Goal: Information Seeking & Learning: Learn about a topic

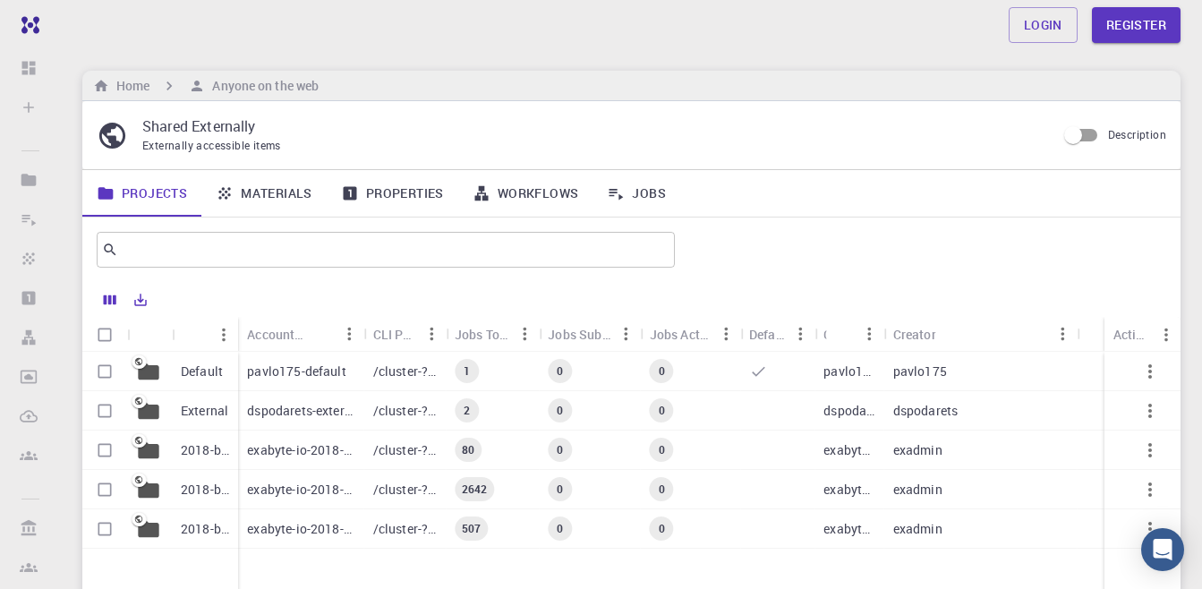
click at [293, 197] on link "Materials" at bounding box center [263, 193] width 125 height 47
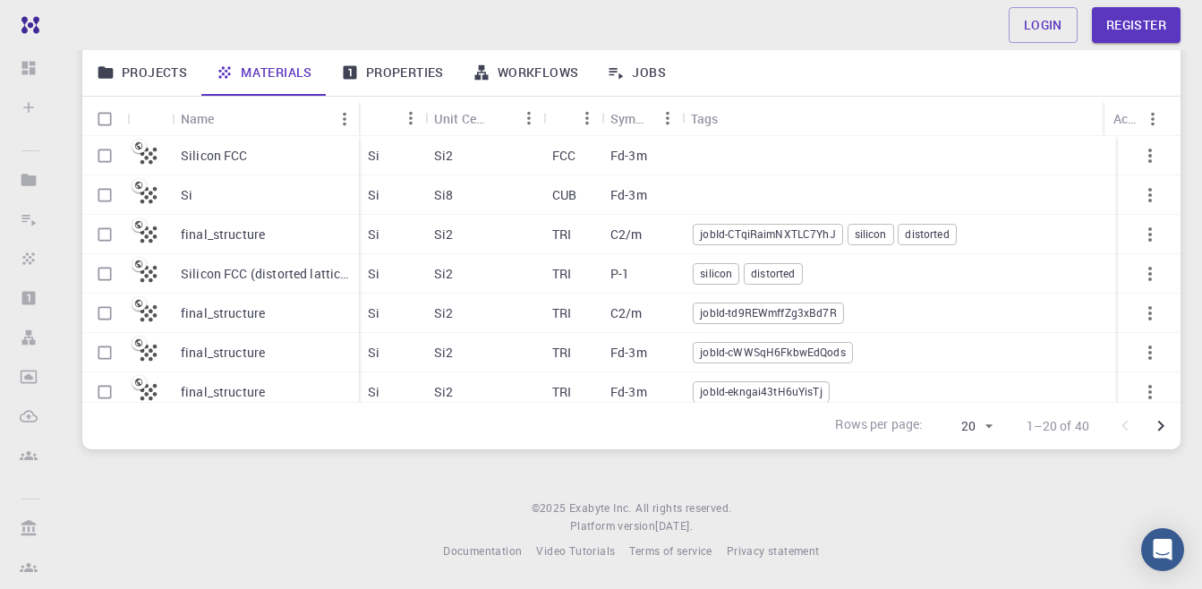
scroll to position [125, 0]
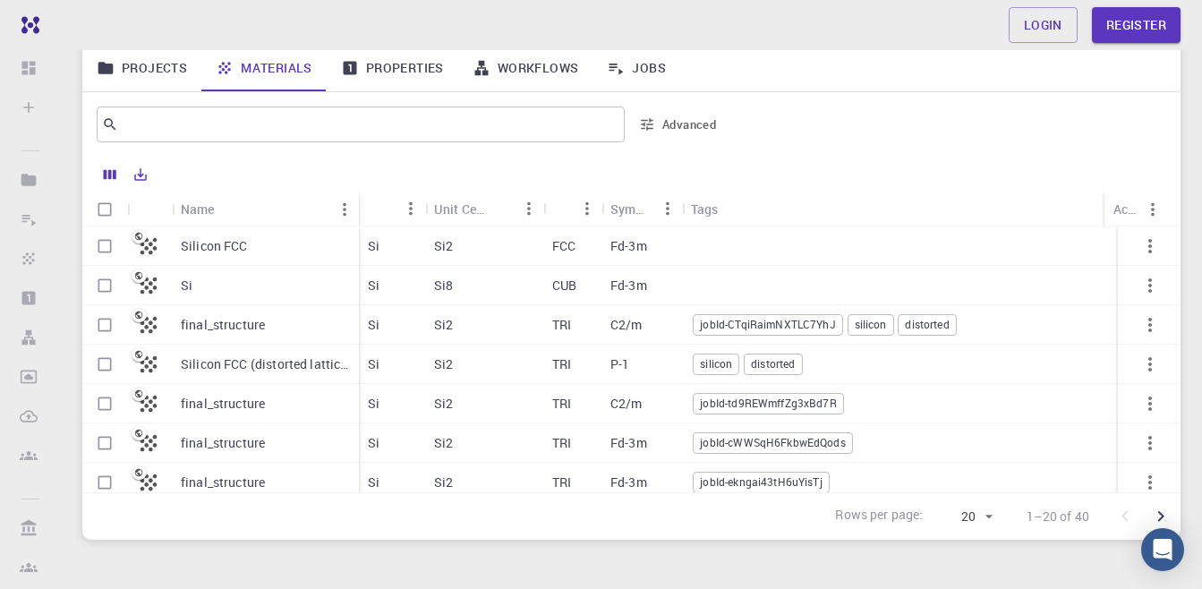
click at [114, 247] on input "Select row" at bounding box center [105, 246] width 34 height 34
checkbox input "true"
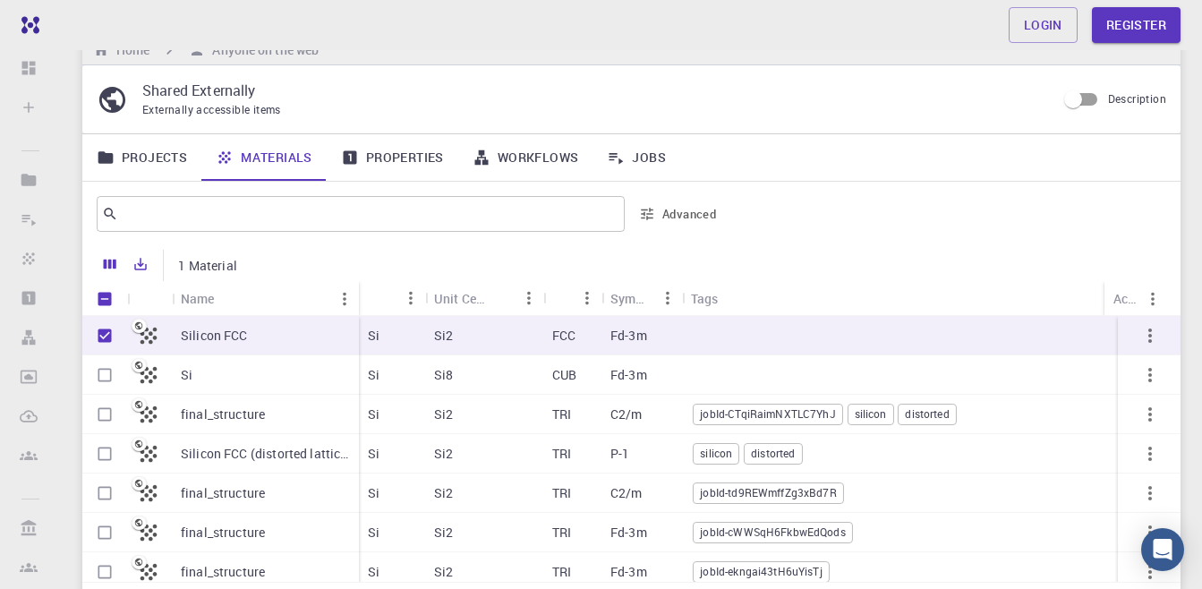
scroll to position [0, 0]
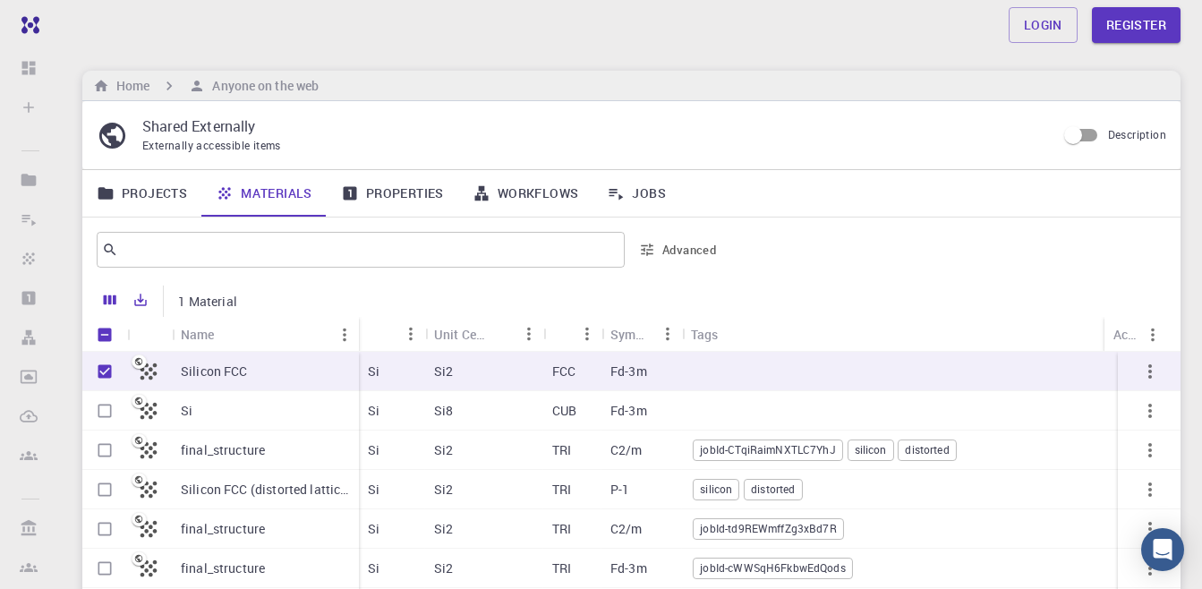
drag, startPoint x: 710, startPoint y: 370, endPoint x: 623, endPoint y: 370, distance: 86.8
click at [623, 370] on div "Si Si2 FCC Fd-3m" at bounding box center [928, 371] width 1138 height 39
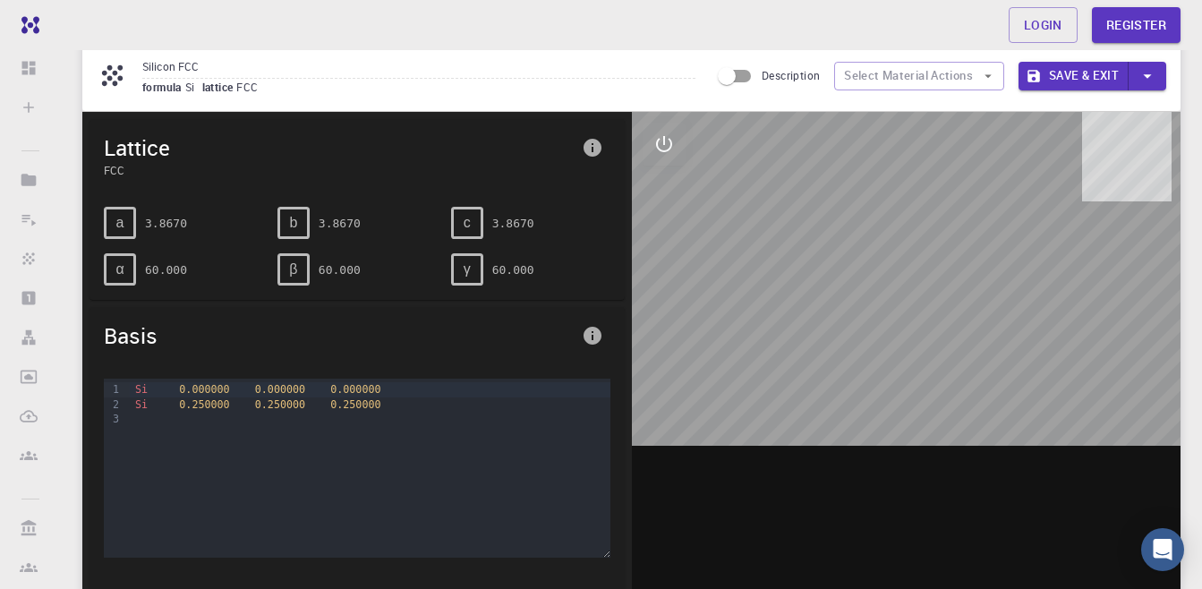
scroll to position [90, 0]
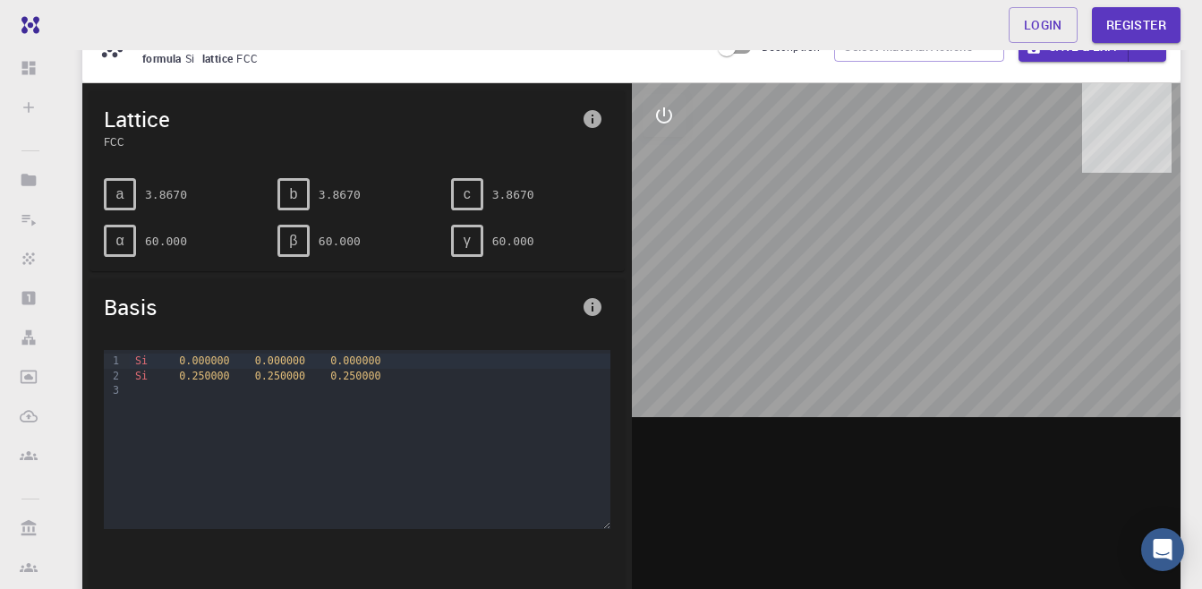
drag, startPoint x: 904, startPoint y: 327, endPoint x: 856, endPoint y: 323, distance: 48.5
click at [856, 323] on div at bounding box center [907, 361] width 550 height 557
drag, startPoint x: 949, startPoint y: 387, endPoint x: 960, endPoint y: 331, distance: 56.5
click at [960, 333] on div at bounding box center [907, 361] width 550 height 557
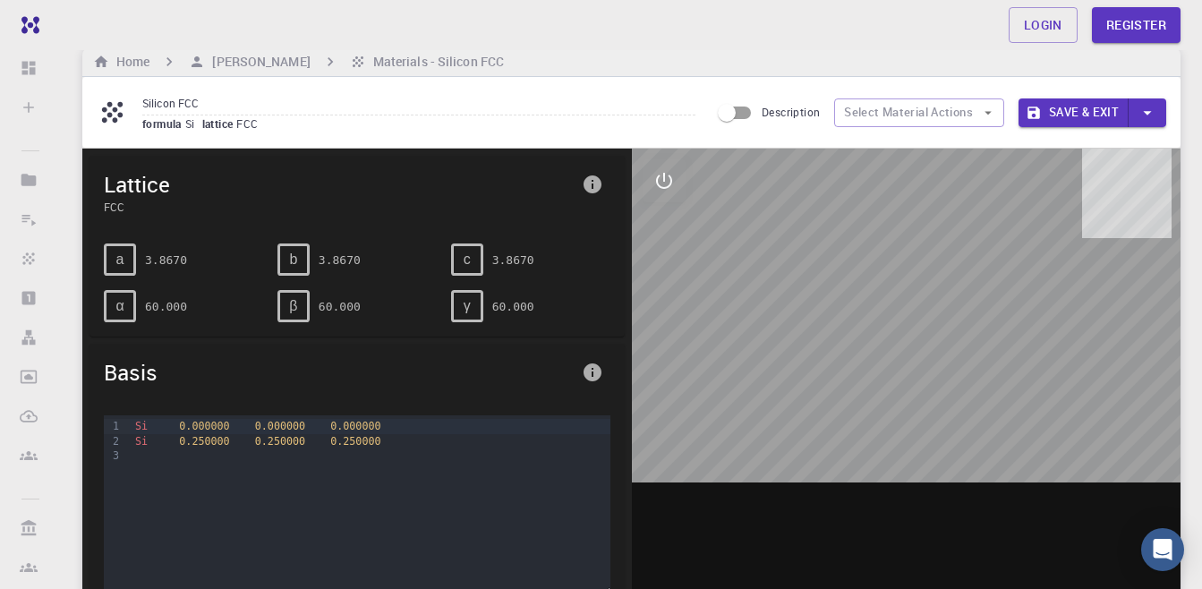
scroll to position [0, 0]
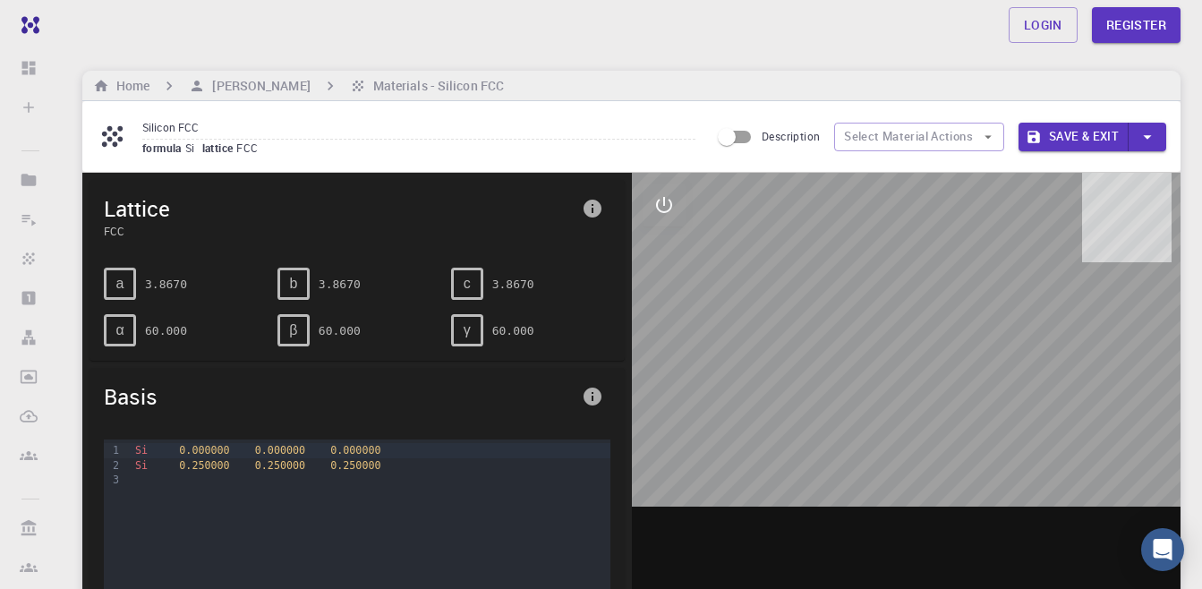
drag, startPoint x: 910, startPoint y: 330, endPoint x: 947, endPoint y: 312, distance: 40.8
click at [947, 312] on div at bounding box center [907, 451] width 550 height 557
click at [671, 203] on icon "interactive" at bounding box center [664, 205] width 16 height 16
click at [664, 249] on icon "view" at bounding box center [664, 248] width 20 height 13
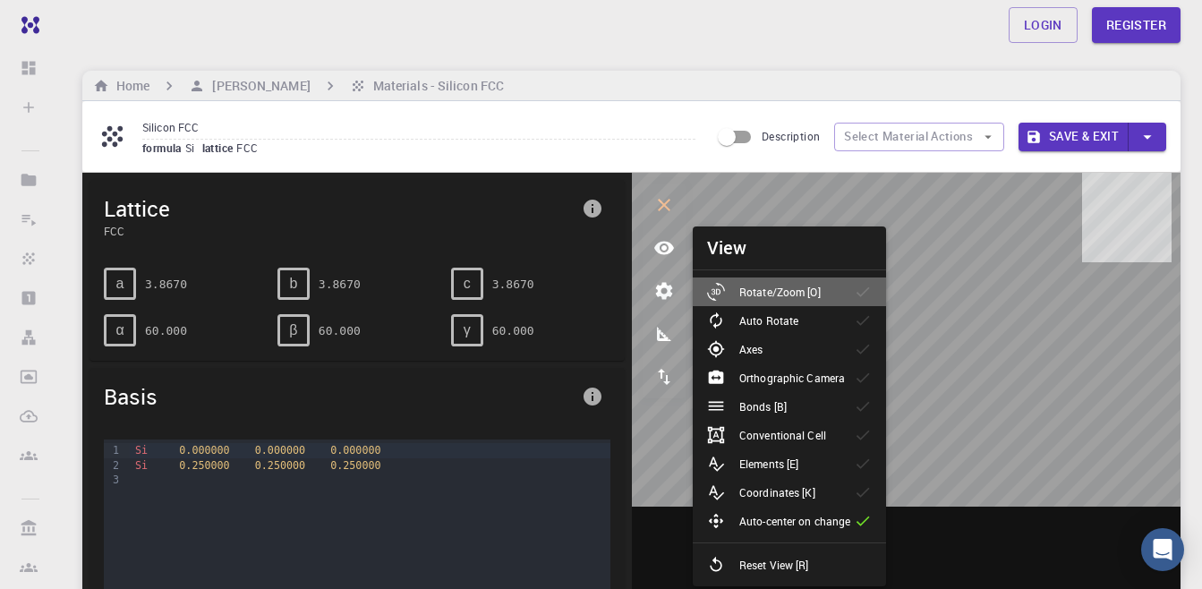
click at [808, 296] on p "Rotate/Zoom [O]" at bounding box center [779, 292] width 81 height 16
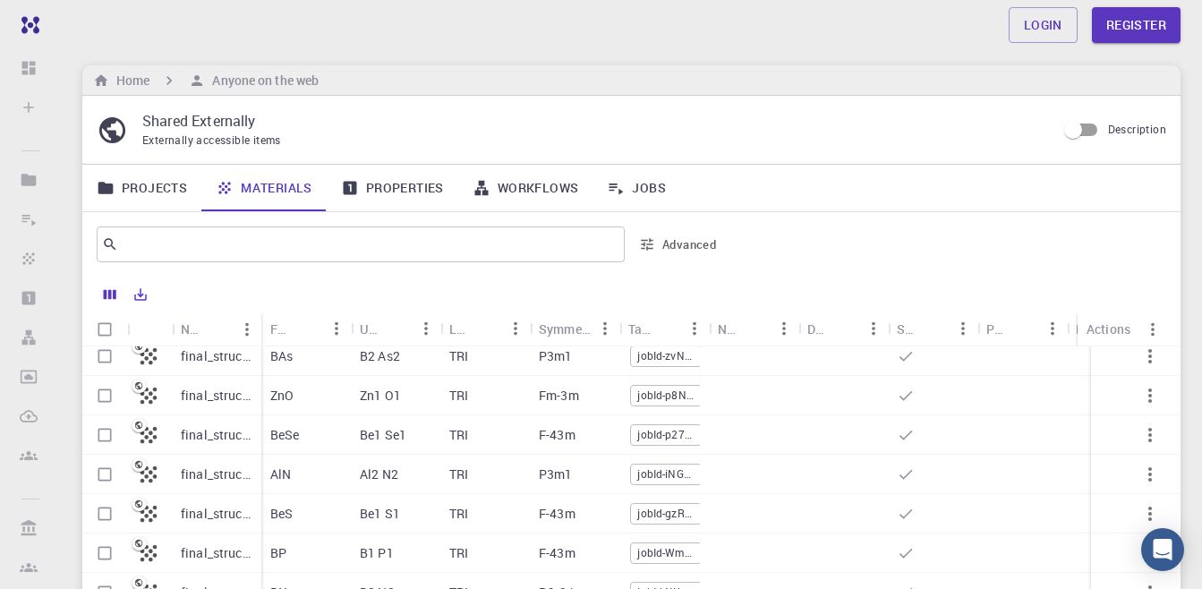
scroll to position [90, 0]
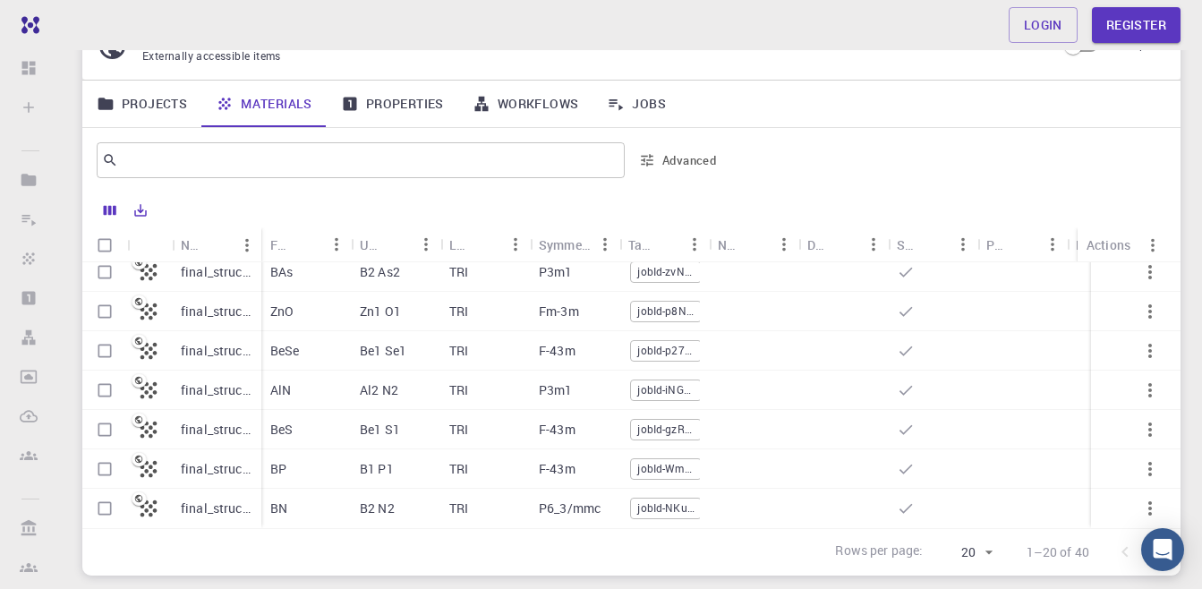
click at [209, 500] on p "final_structure" at bounding box center [217, 509] width 72 height 18
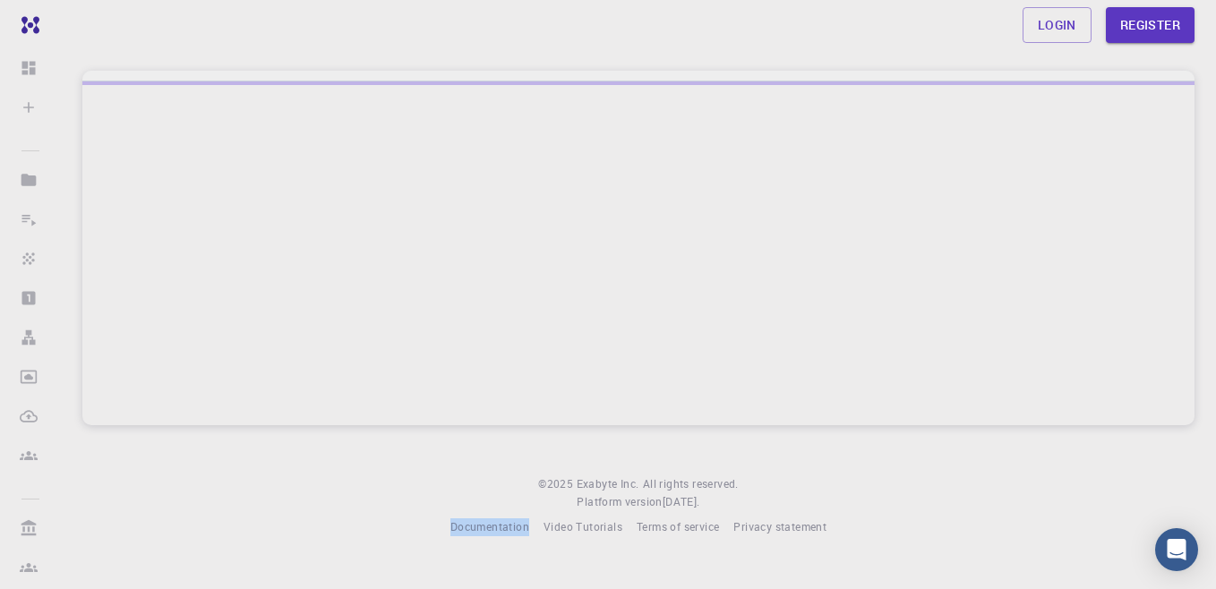
click at [209, 490] on footer "© 2025 Exabyte Inc. All rights reserved. Platform version [DATE] . Documentatio…" at bounding box center [638, 505] width 1155 height 61
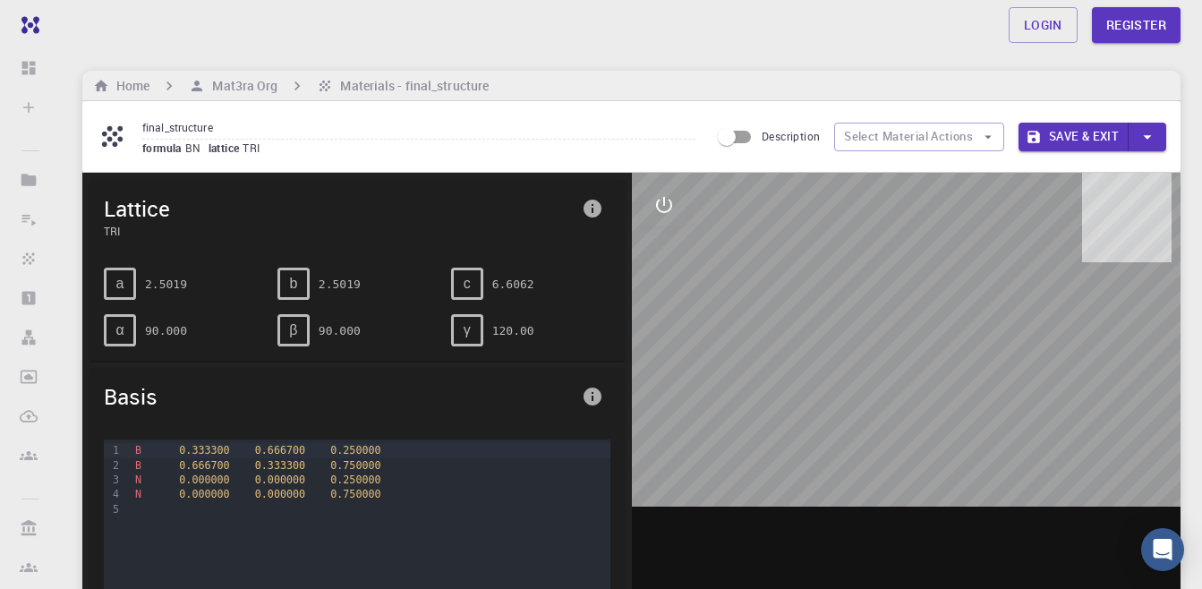
drag, startPoint x: 887, startPoint y: 416, endPoint x: 827, endPoint y: 399, distance: 62.3
click at [827, 399] on div at bounding box center [907, 451] width 550 height 557
click at [373, 90] on h6 "Materials - final_structure" at bounding box center [411, 86] width 156 height 20
click at [244, 90] on h6 "Mat3ra Org" at bounding box center [241, 86] width 73 height 20
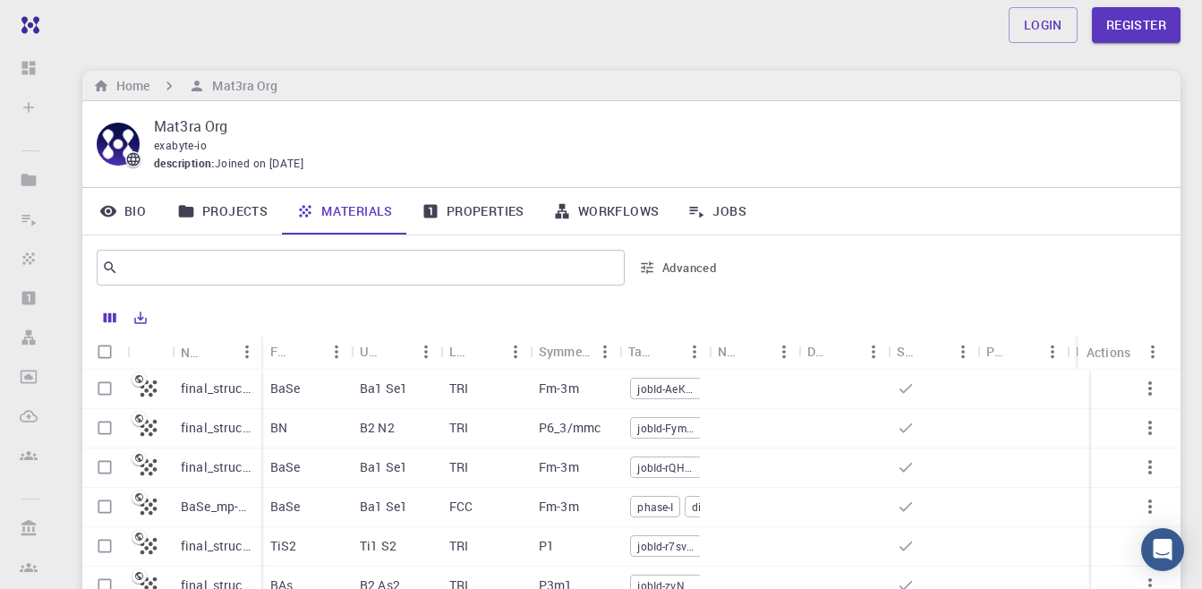
click at [224, 208] on link "Projects" at bounding box center [222, 211] width 119 height 47
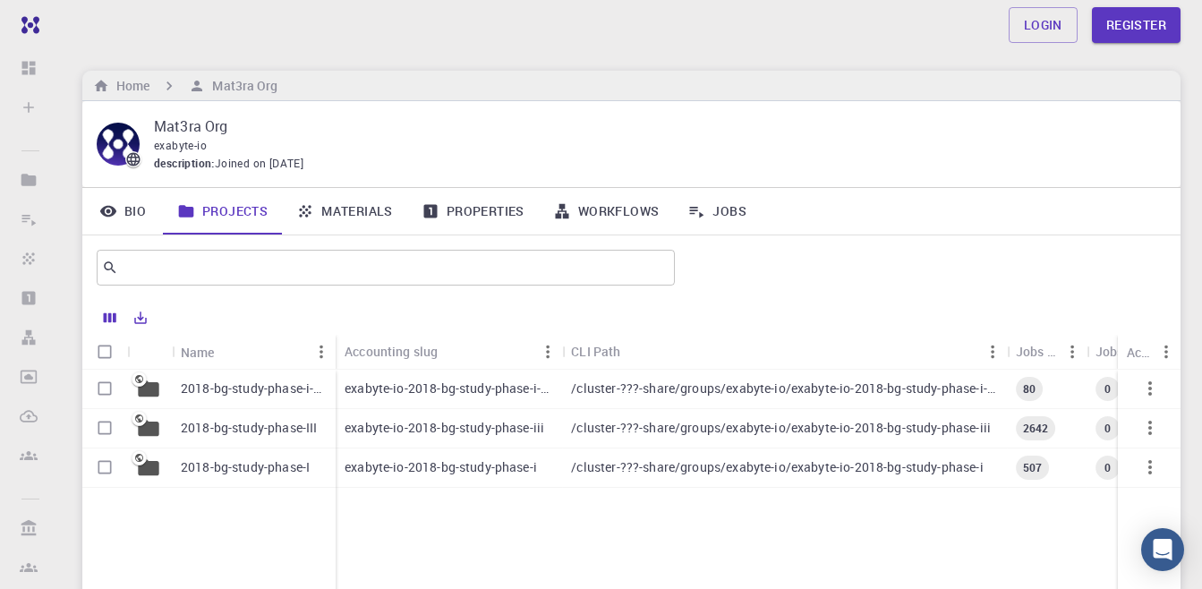
click at [140, 208] on link "Bio" at bounding box center [122, 211] width 81 height 47
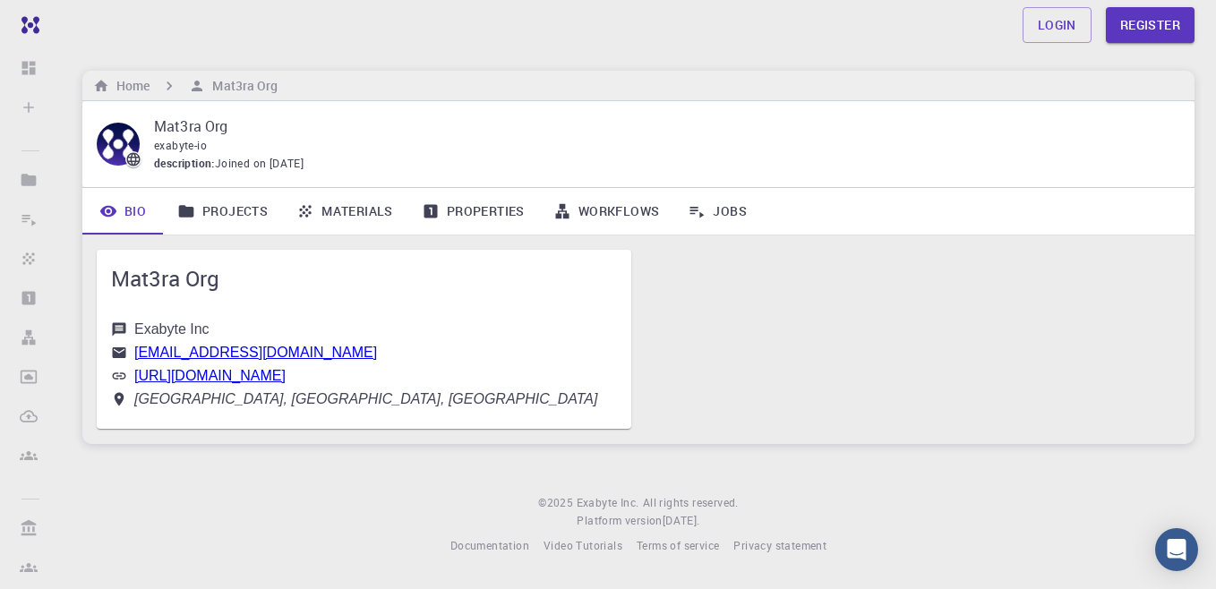
click at [227, 216] on link "Projects" at bounding box center [222, 211] width 119 height 47
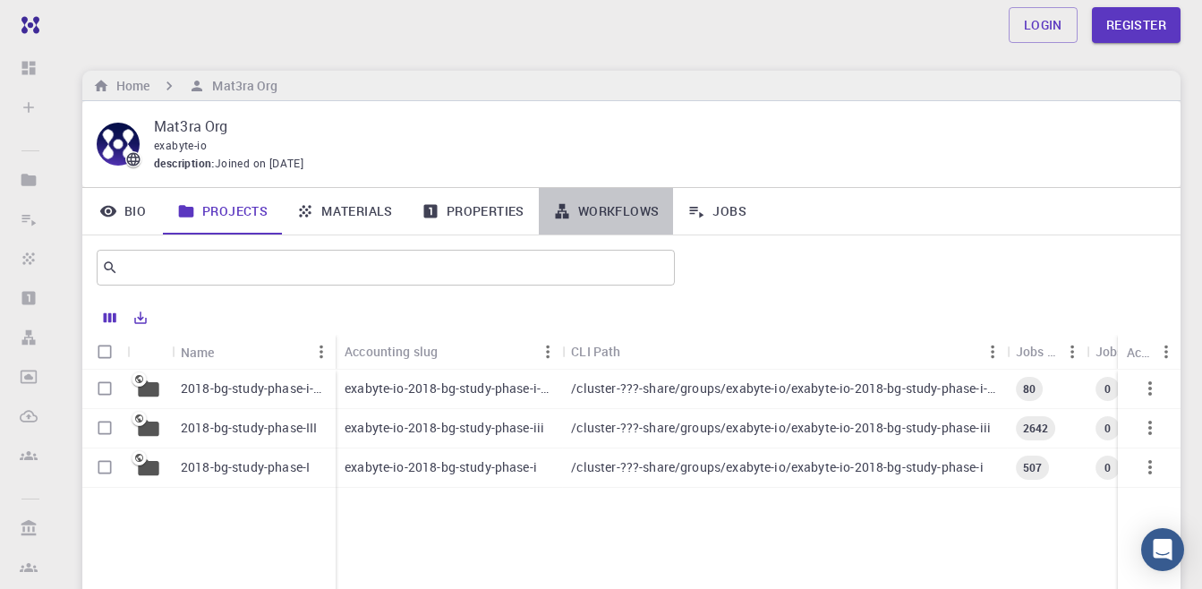
click at [610, 219] on link "Workflows" at bounding box center [606, 211] width 135 height 47
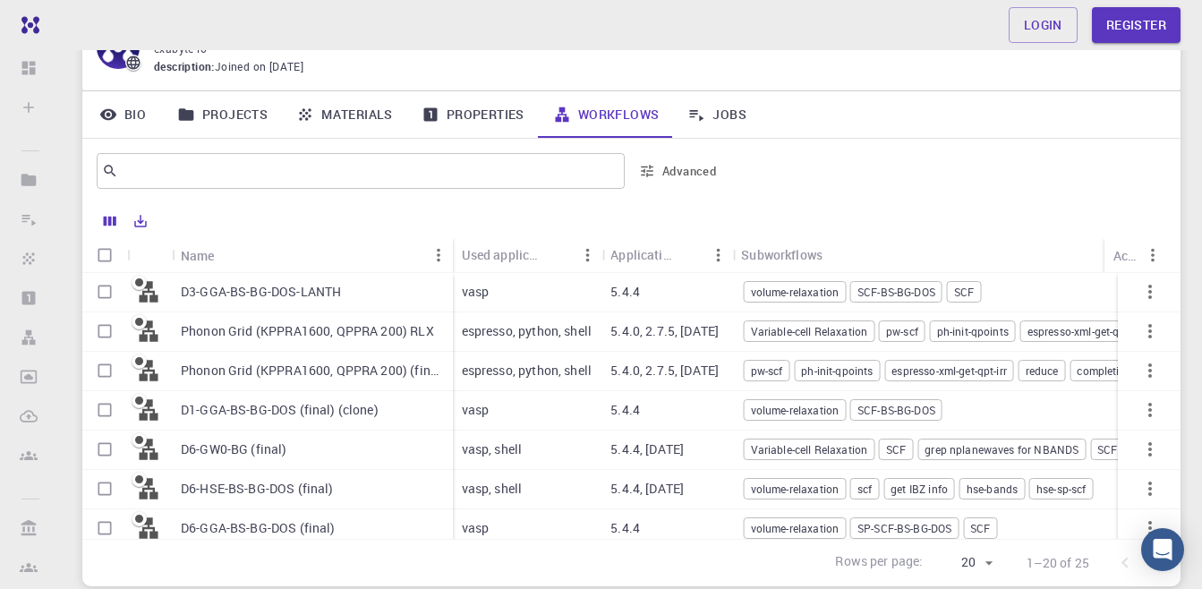
scroll to position [90, 0]
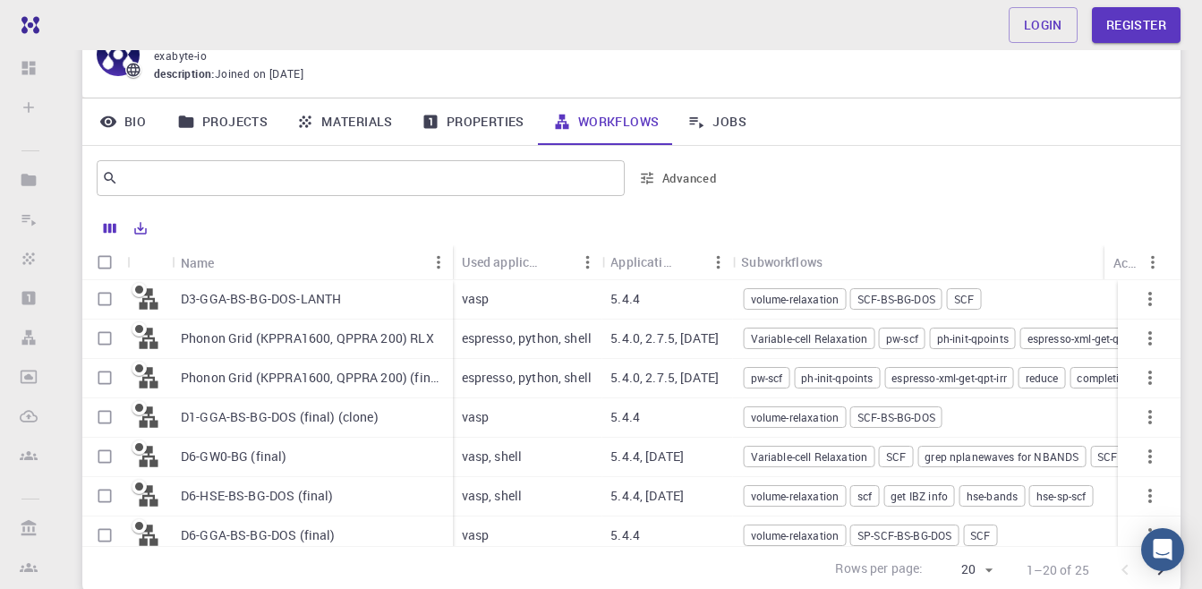
click at [465, 115] on link "Properties" at bounding box center [473, 121] width 132 height 47
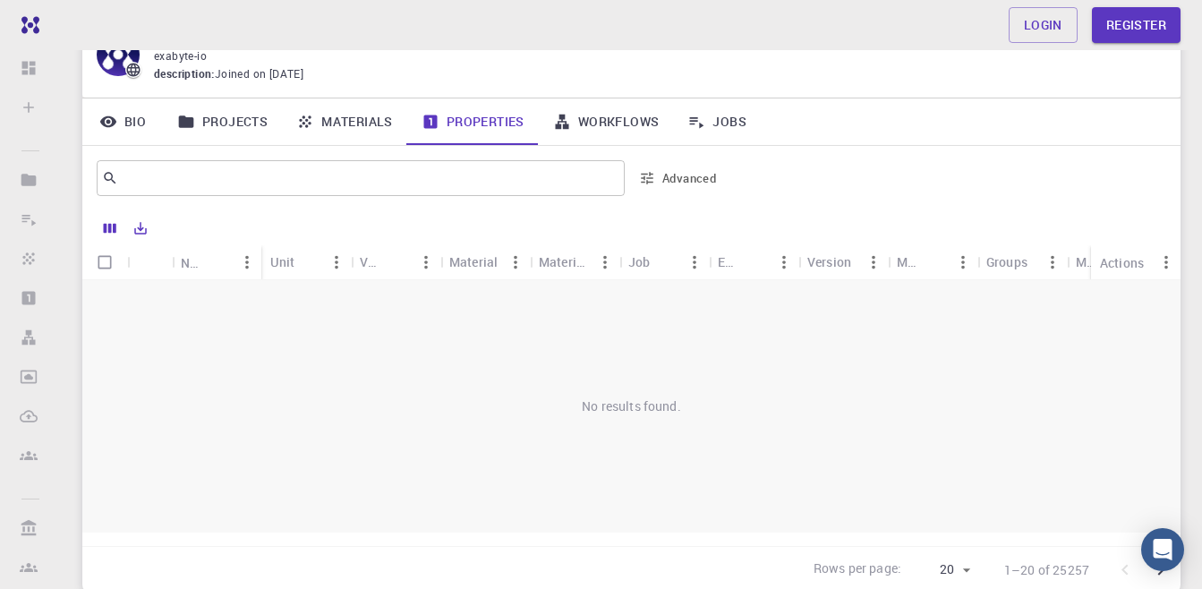
click at [261, 122] on link "Projects" at bounding box center [222, 121] width 119 height 47
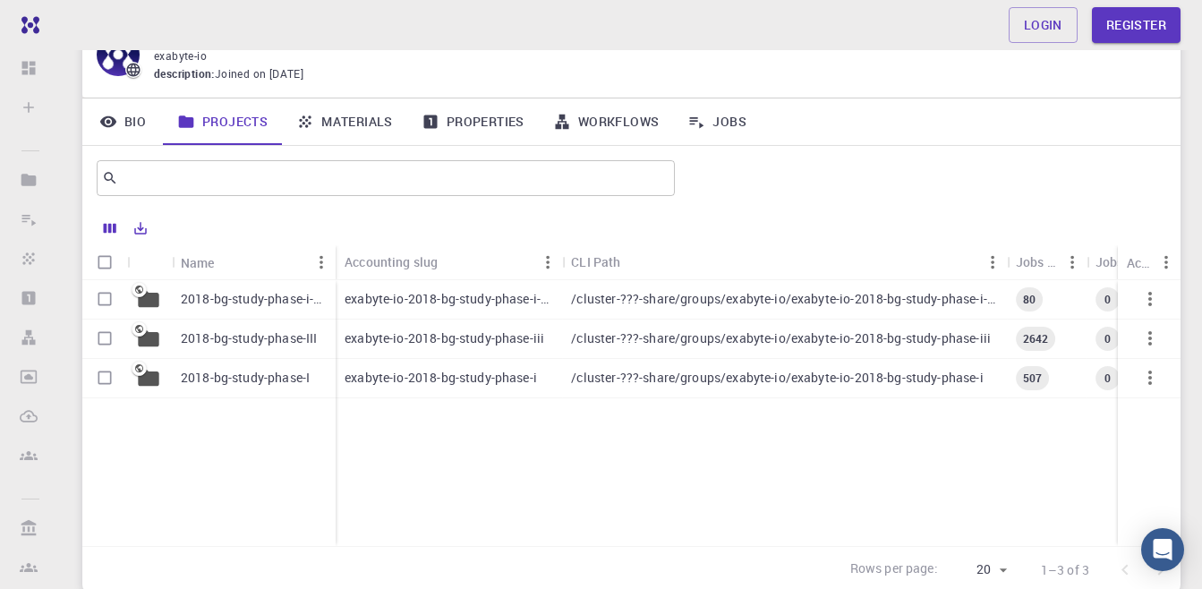
click at [213, 368] on div "2018-bg-study-phase-I" at bounding box center [254, 378] width 164 height 39
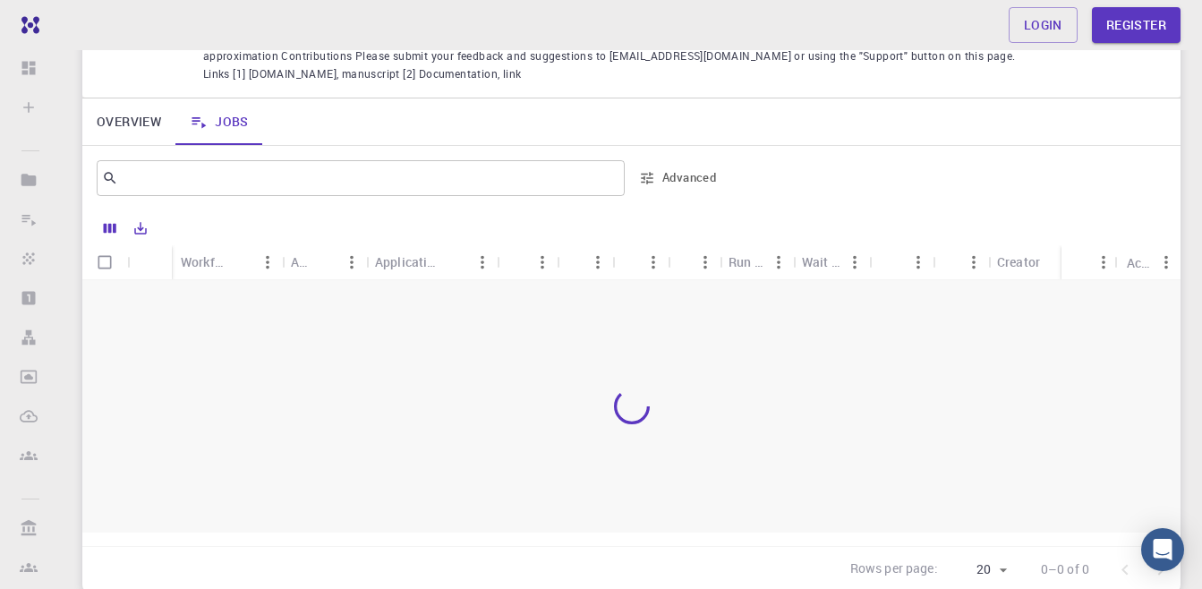
scroll to position [269, 0]
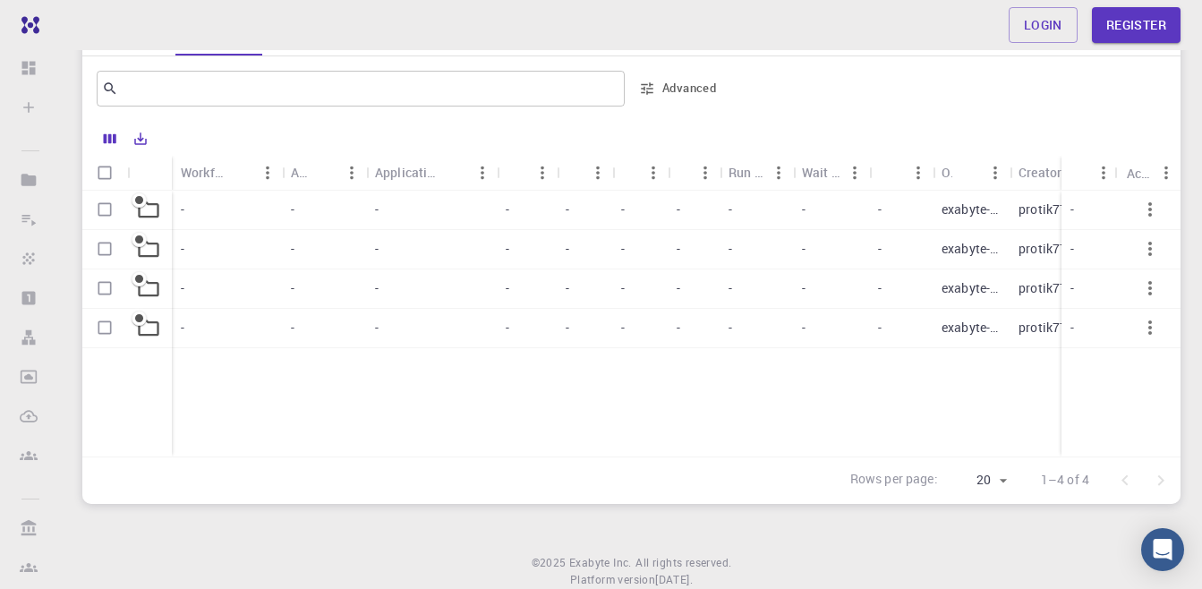
click at [541, 201] on div "-" at bounding box center [527, 210] width 60 height 39
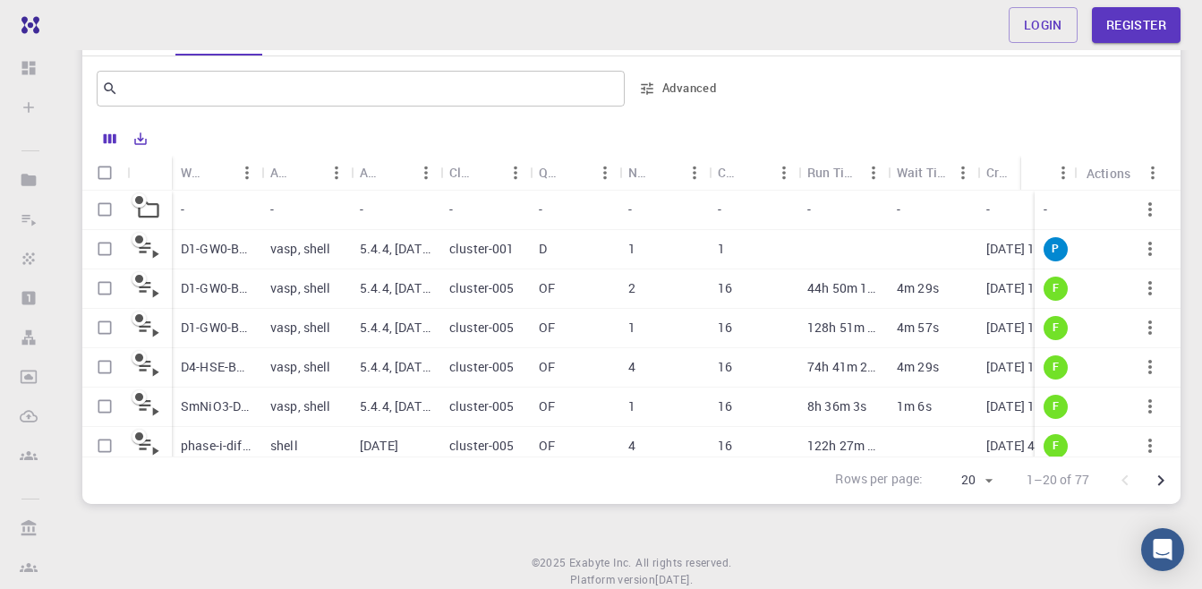
click at [211, 240] on p "D1-GW0-BG (final)" at bounding box center [217, 249] width 72 height 18
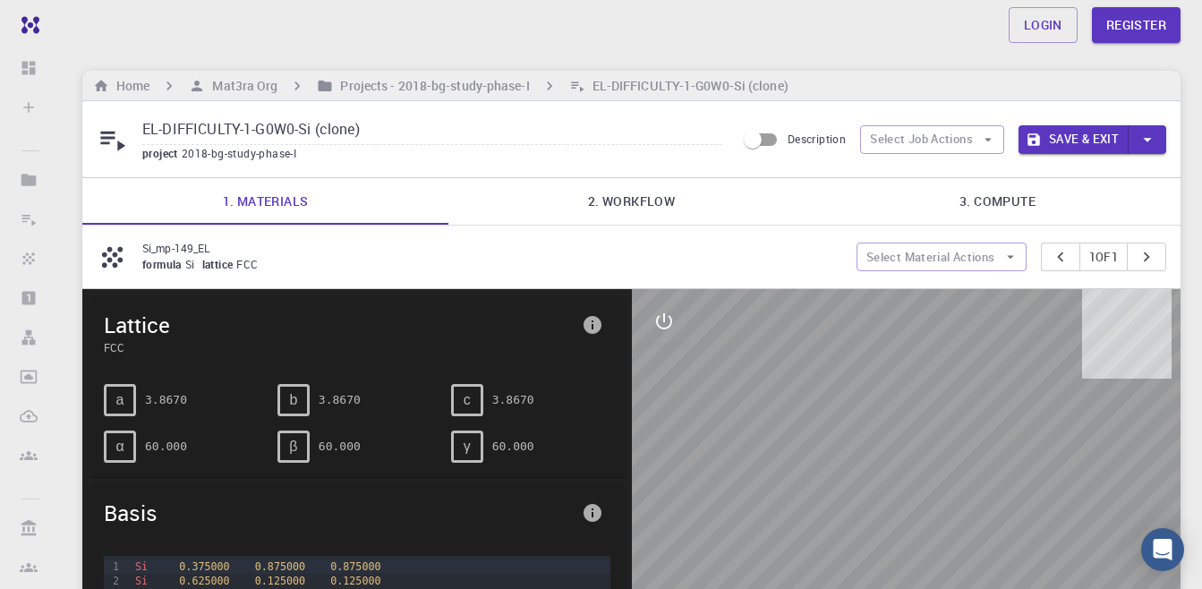
drag, startPoint x: 894, startPoint y: 424, endPoint x: 988, endPoint y: 423, distance: 94.0
click at [988, 423] on div at bounding box center [907, 567] width 550 height 557
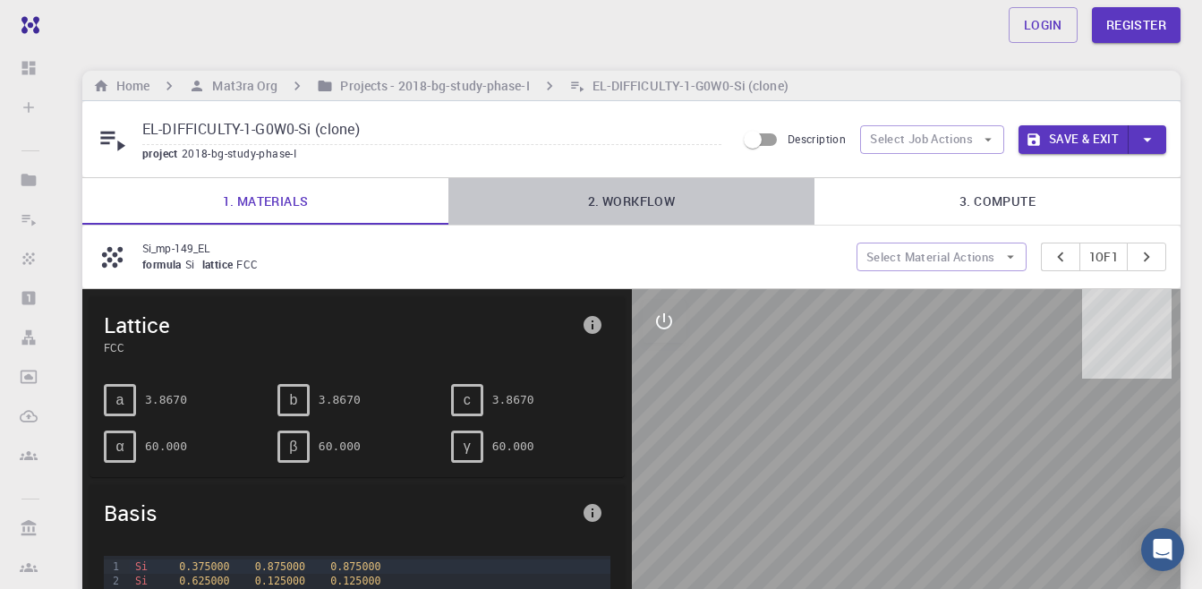
click at [650, 197] on link "2. Workflow" at bounding box center [632, 201] width 366 height 47
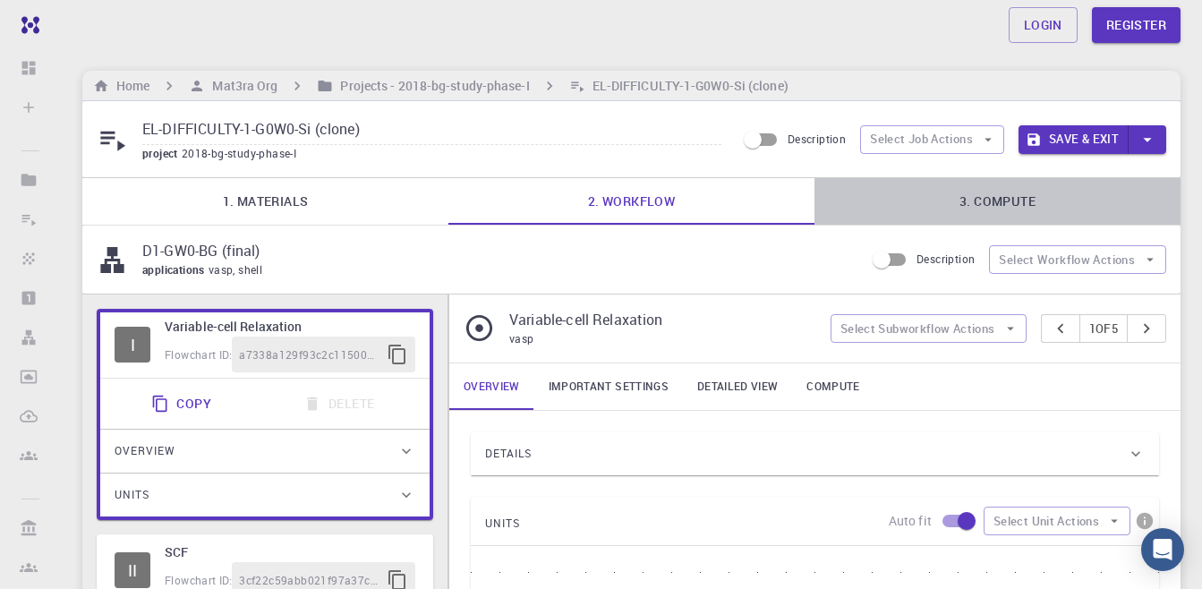
click at [993, 202] on link "3. Compute" at bounding box center [998, 201] width 366 height 47
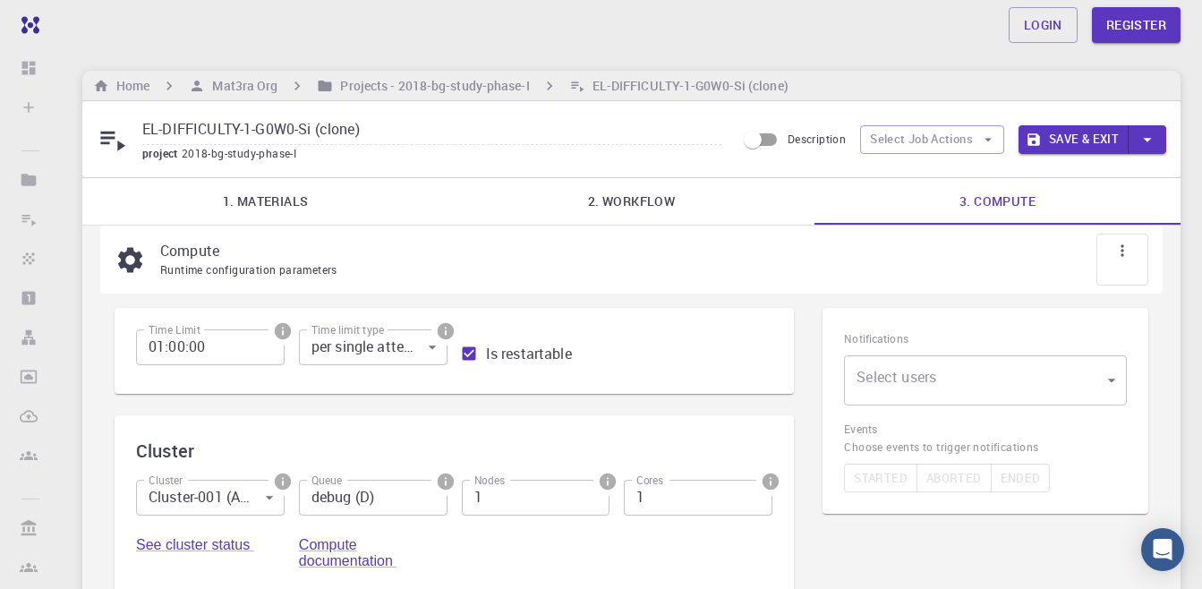
click at [918, 383] on body "Free Dashboard Sign In (Sign Up) to Access Create Sign In (Sign Up) to Access N…" at bounding box center [601, 438] width 1202 height 877
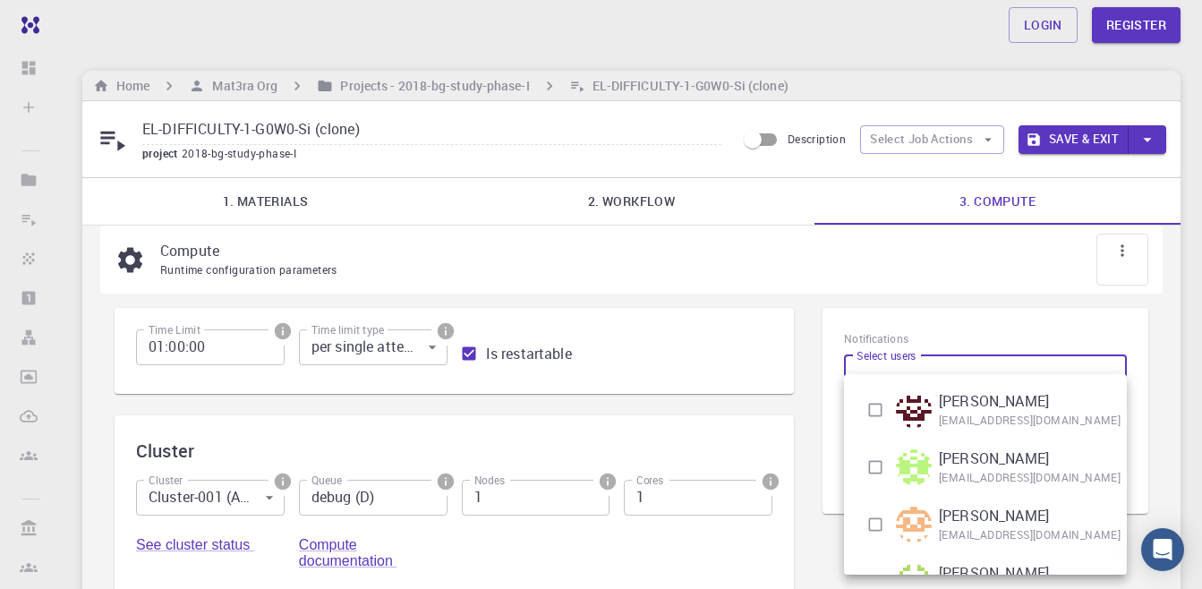
click at [928, 355] on div at bounding box center [601, 294] width 1202 height 589
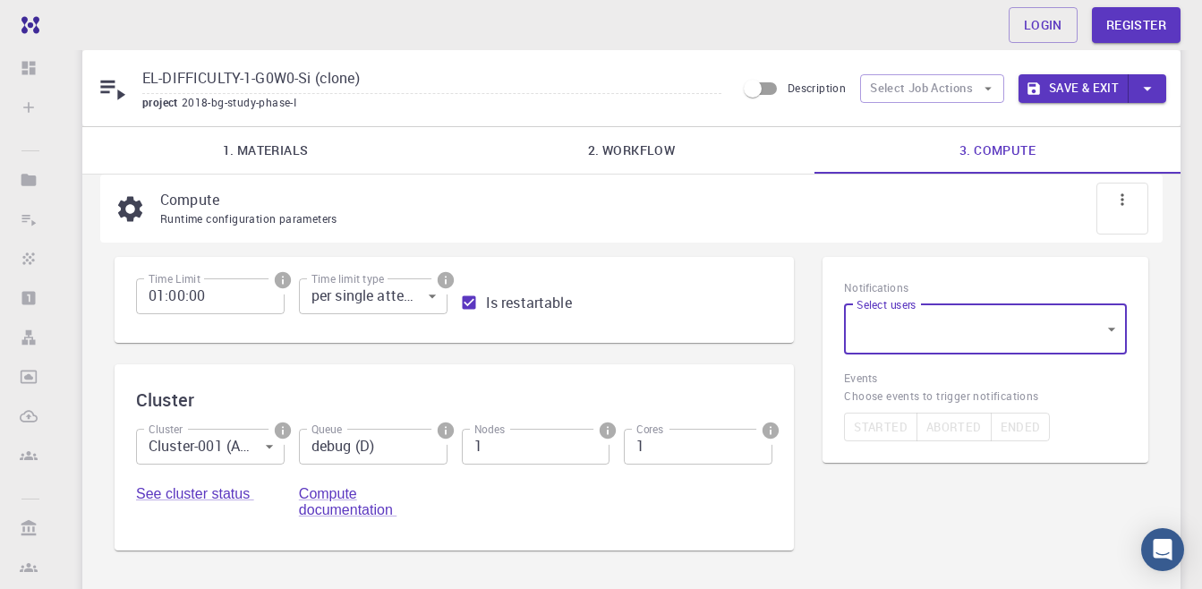
scroll to position [20, 0]
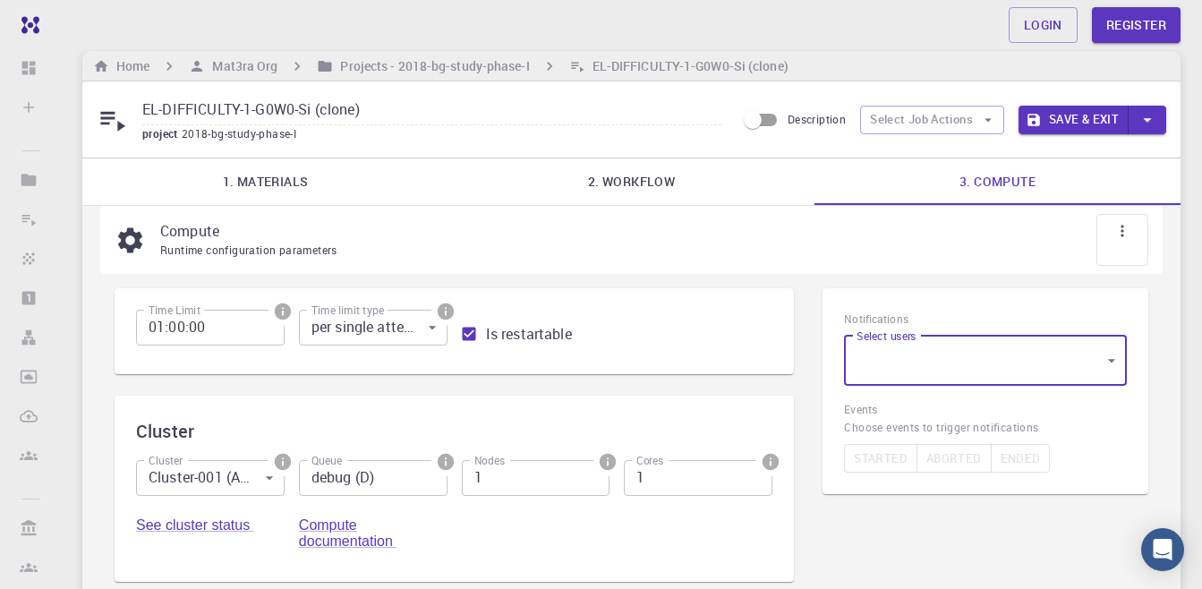
click at [885, 371] on body "Free Dashboard Sign In (Sign Up) to Access Create Sign In (Sign Up) to Access N…" at bounding box center [601, 418] width 1202 height 877
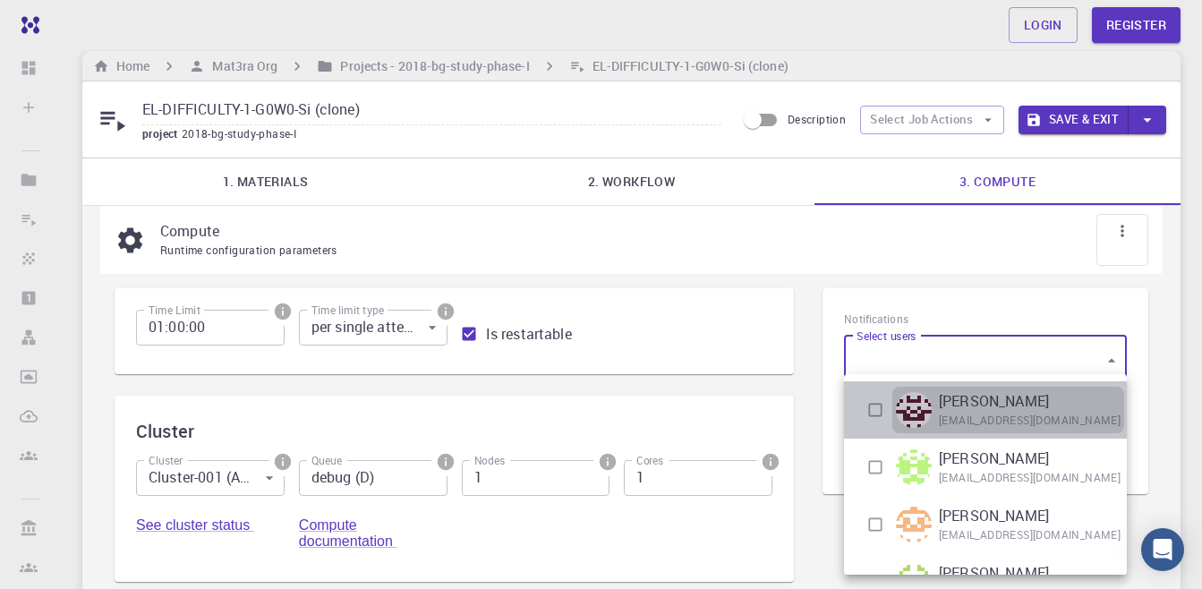
click at [920, 406] on img at bounding box center [914, 410] width 36 height 36
type input "[object Object]"
checkbox input "true"
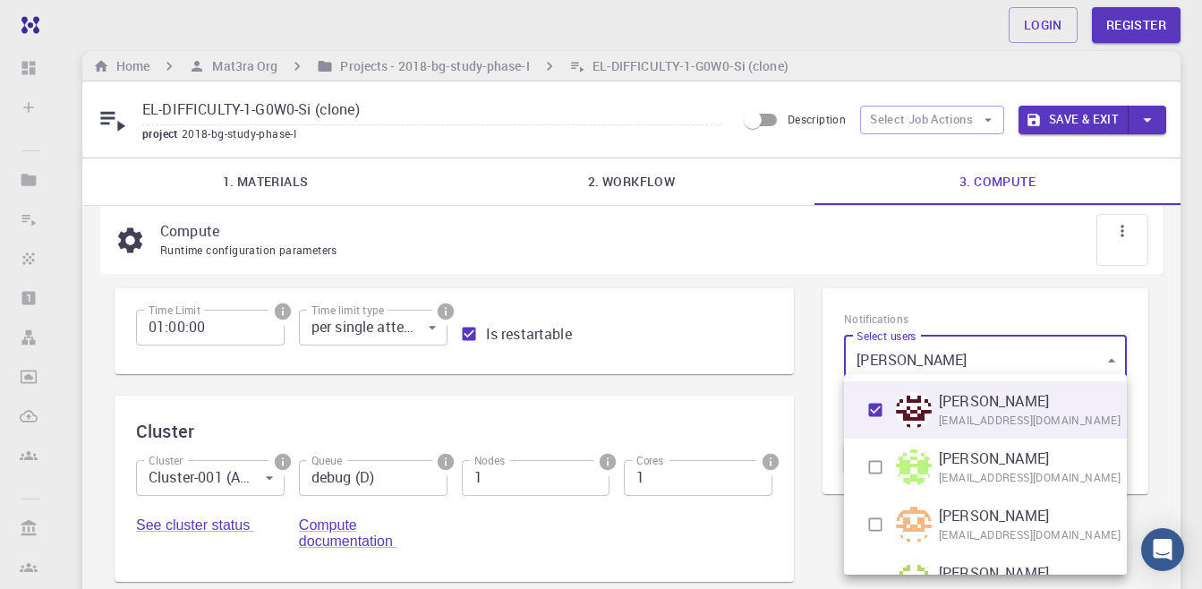
click at [913, 292] on div at bounding box center [601, 294] width 1202 height 589
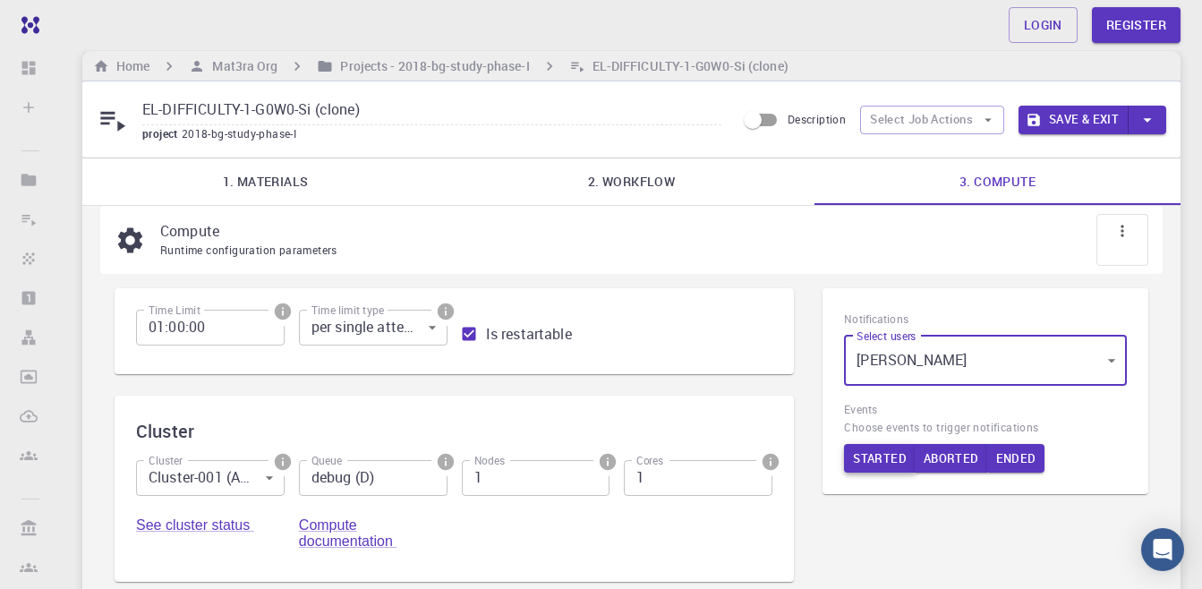
click at [877, 461] on button "Started" at bounding box center [880, 458] width 72 height 29
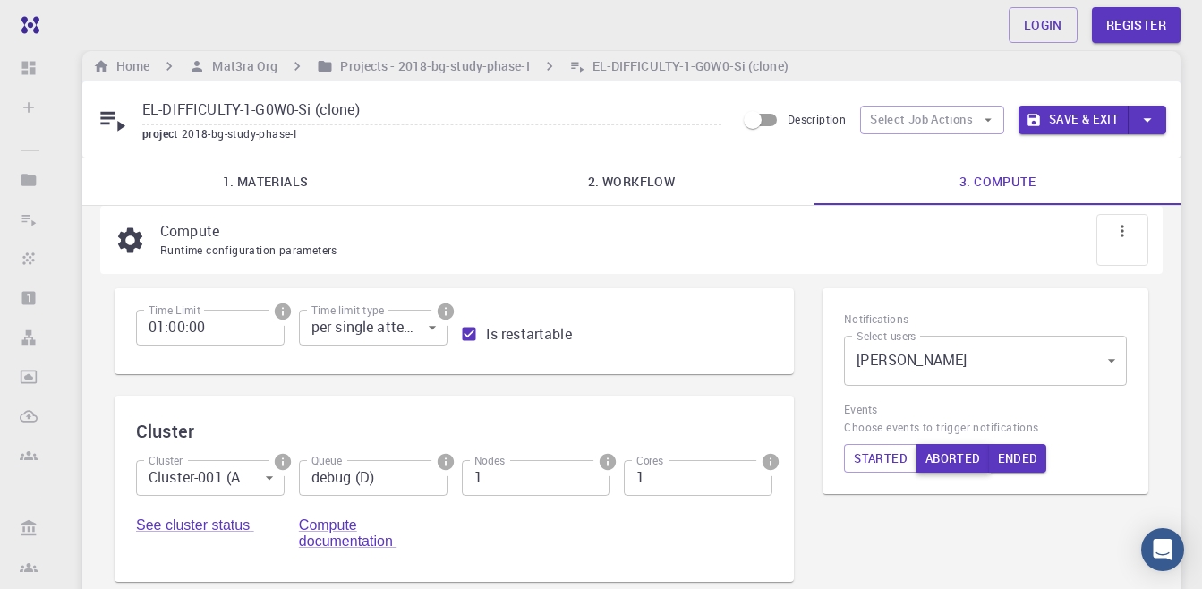
click at [951, 457] on button "Aborted" at bounding box center [953, 458] width 73 height 29
click at [1029, 468] on button "Ended" at bounding box center [1020, 458] width 58 height 29
